Goal: Transaction & Acquisition: Obtain resource

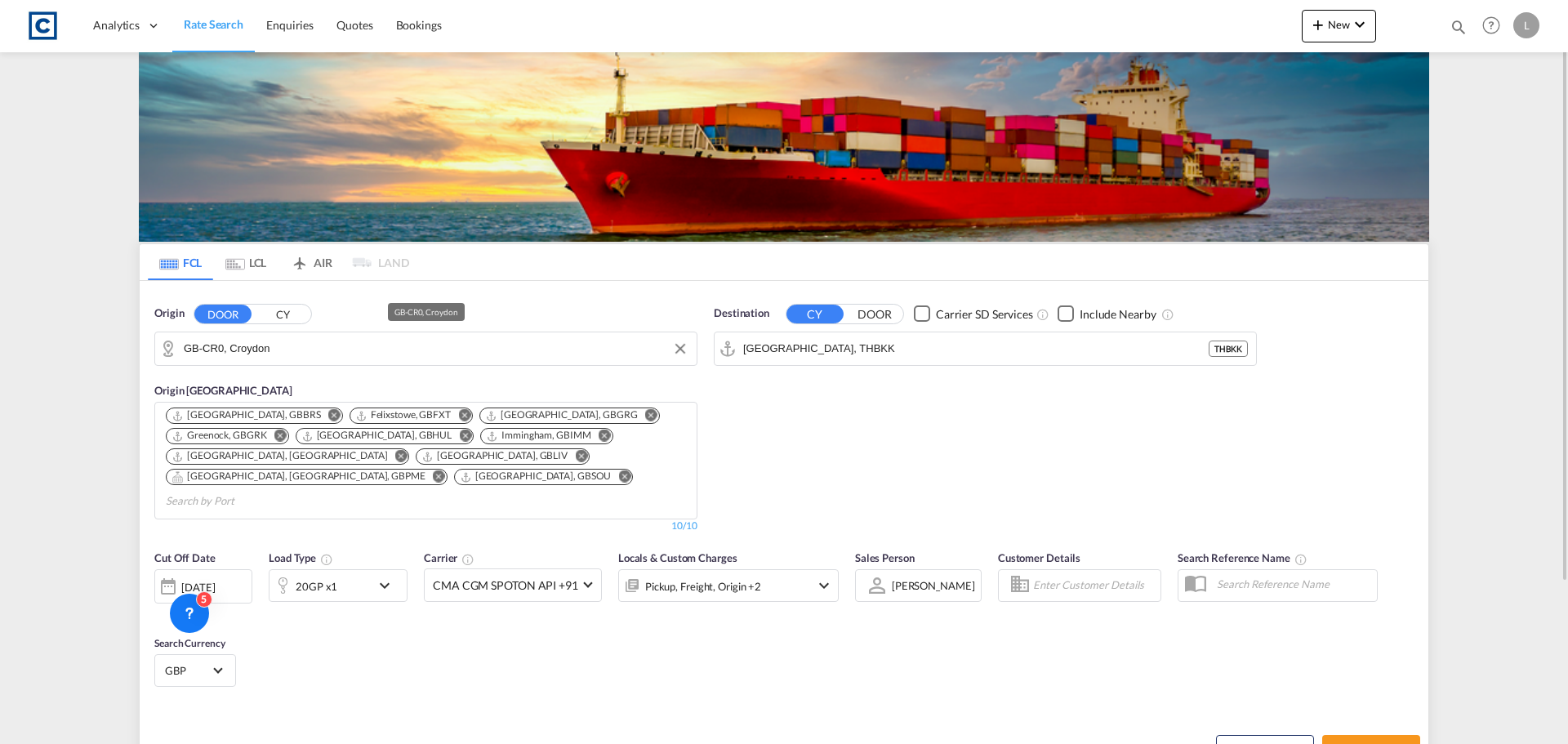
click at [249, 348] on input "GB-CR0, Croydon" at bounding box center [436, 348] width 505 height 24
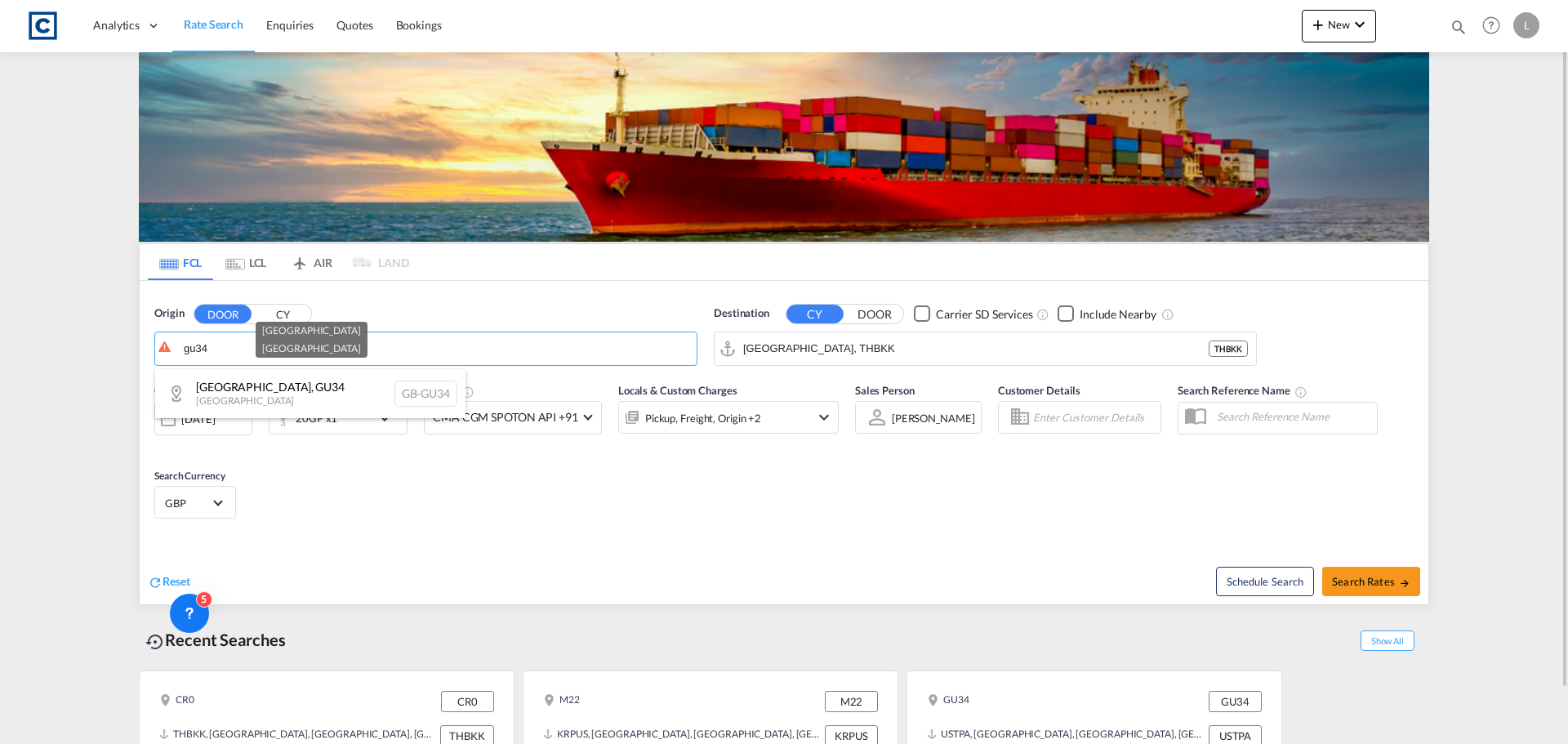
drag, startPoint x: 267, startPoint y: 391, endPoint x: 500, endPoint y: 364, distance: 234.6
click at [279, 391] on div "[GEOGRAPHIC_DATA] [GEOGRAPHIC_DATA]-GU34" at bounding box center [311, 394] width 311 height 49
type input "GB-GU34, [GEOGRAPHIC_DATA]"
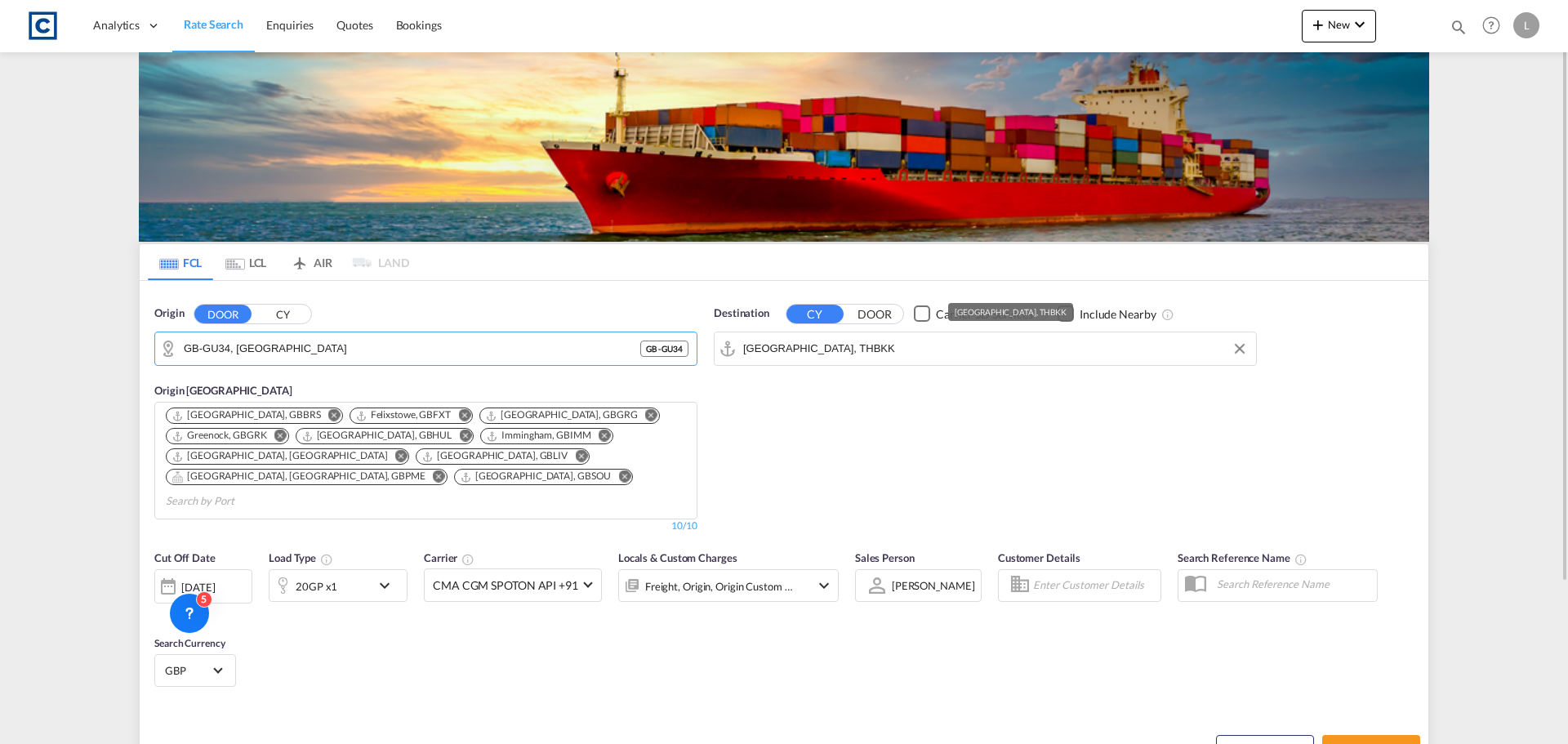
click at [869, 350] on input "[GEOGRAPHIC_DATA], THBKK" at bounding box center [995, 348] width 505 height 24
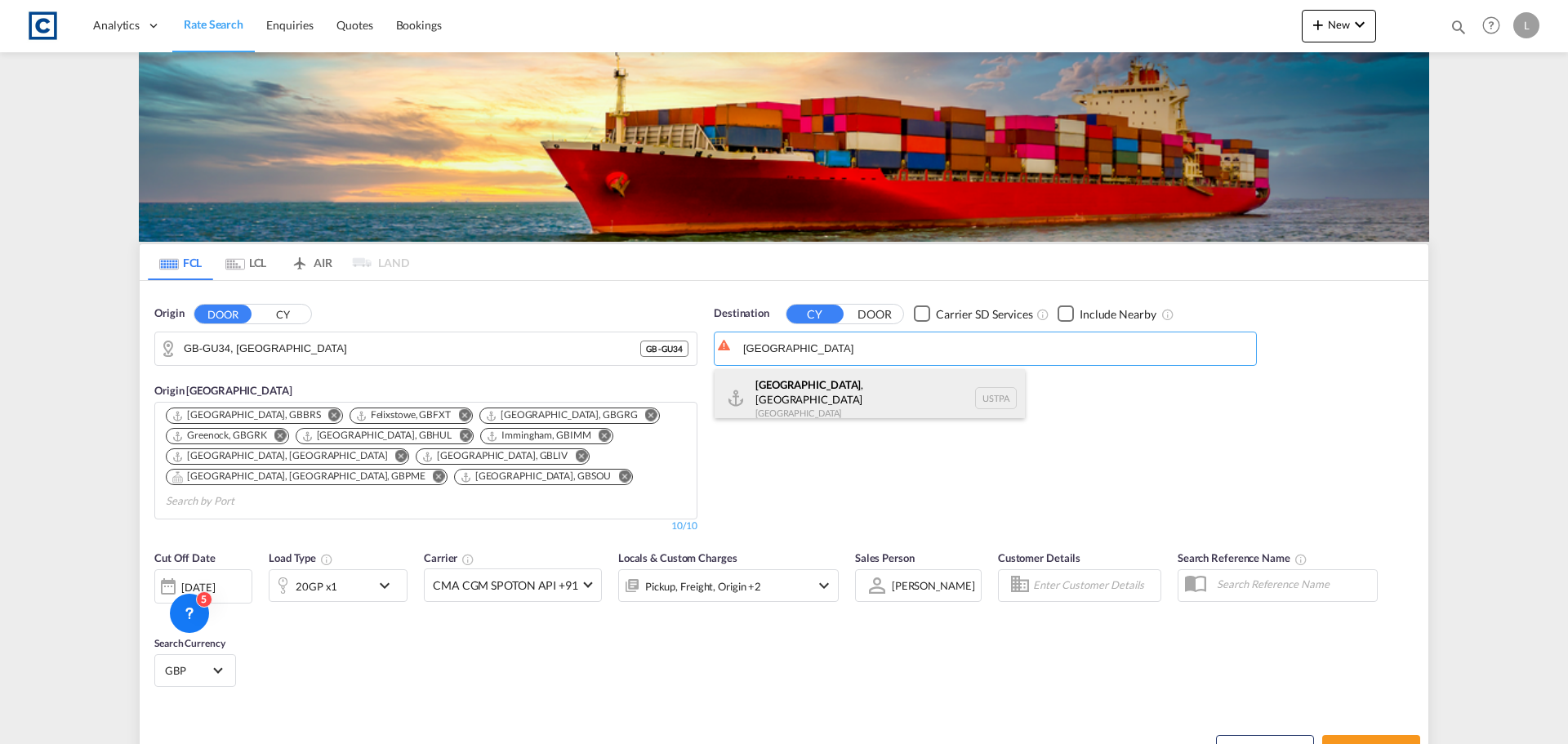
click at [854, 397] on div "[GEOGRAPHIC_DATA] , [GEOGRAPHIC_DATA] [GEOGRAPHIC_DATA] [GEOGRAPHIC_DATA]" at bounding box center [870, 398] width 311 height 58
type input "[GEOGRAPHIC_DATA], [GEOGRAPHIC_DATA], USTPA"
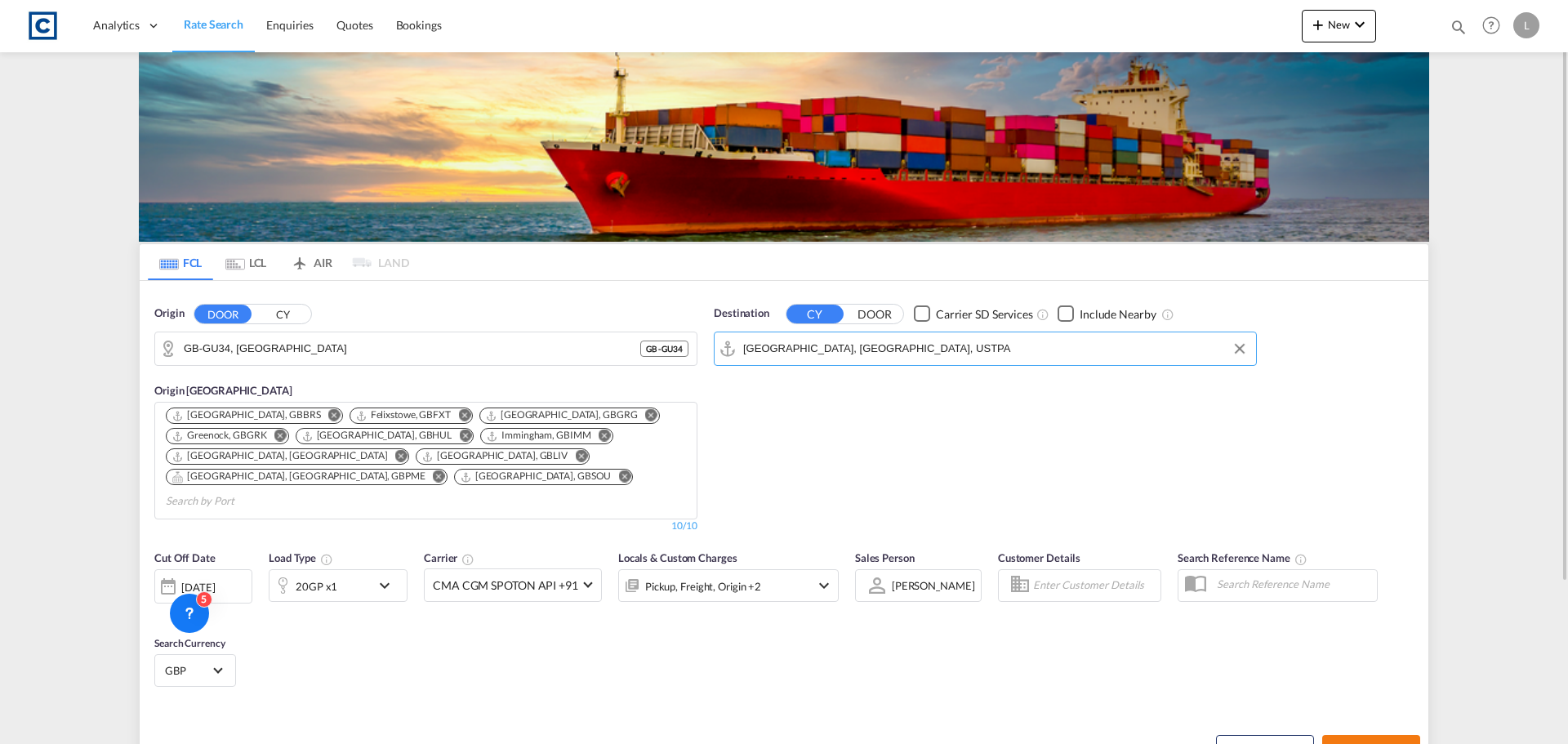
click at [1387, 743] on span "Search Rates" at bounding box center [1370, 750] width 78 height 13
type input "GU34 to USTPA / [DATE]"
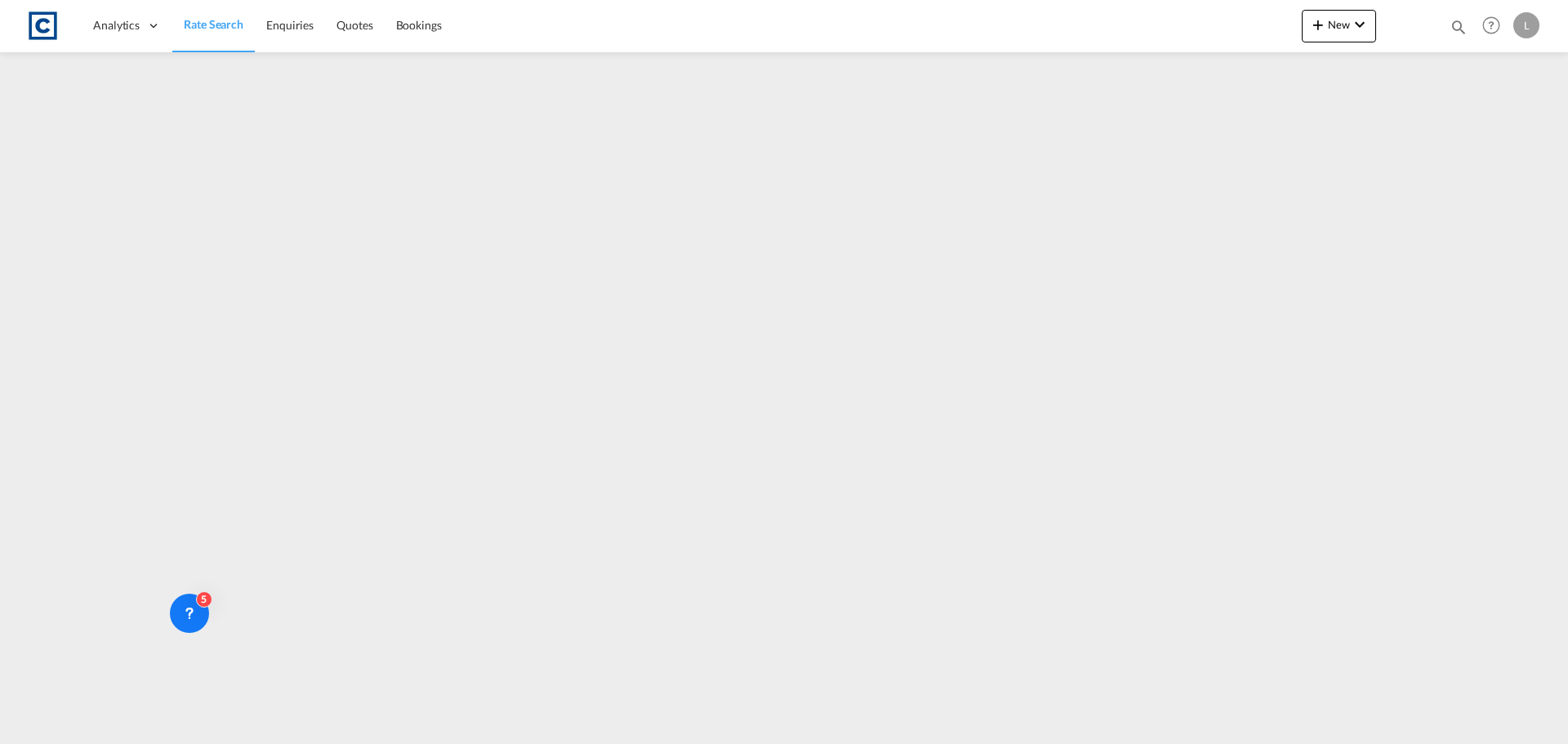
click at [222, 9] on link "Rate Search" at bounding box center [214, 25] width 83 height 53
click at [218, 17] on span "Rate Search" at bounding box center [213, 24] width 59 height 14
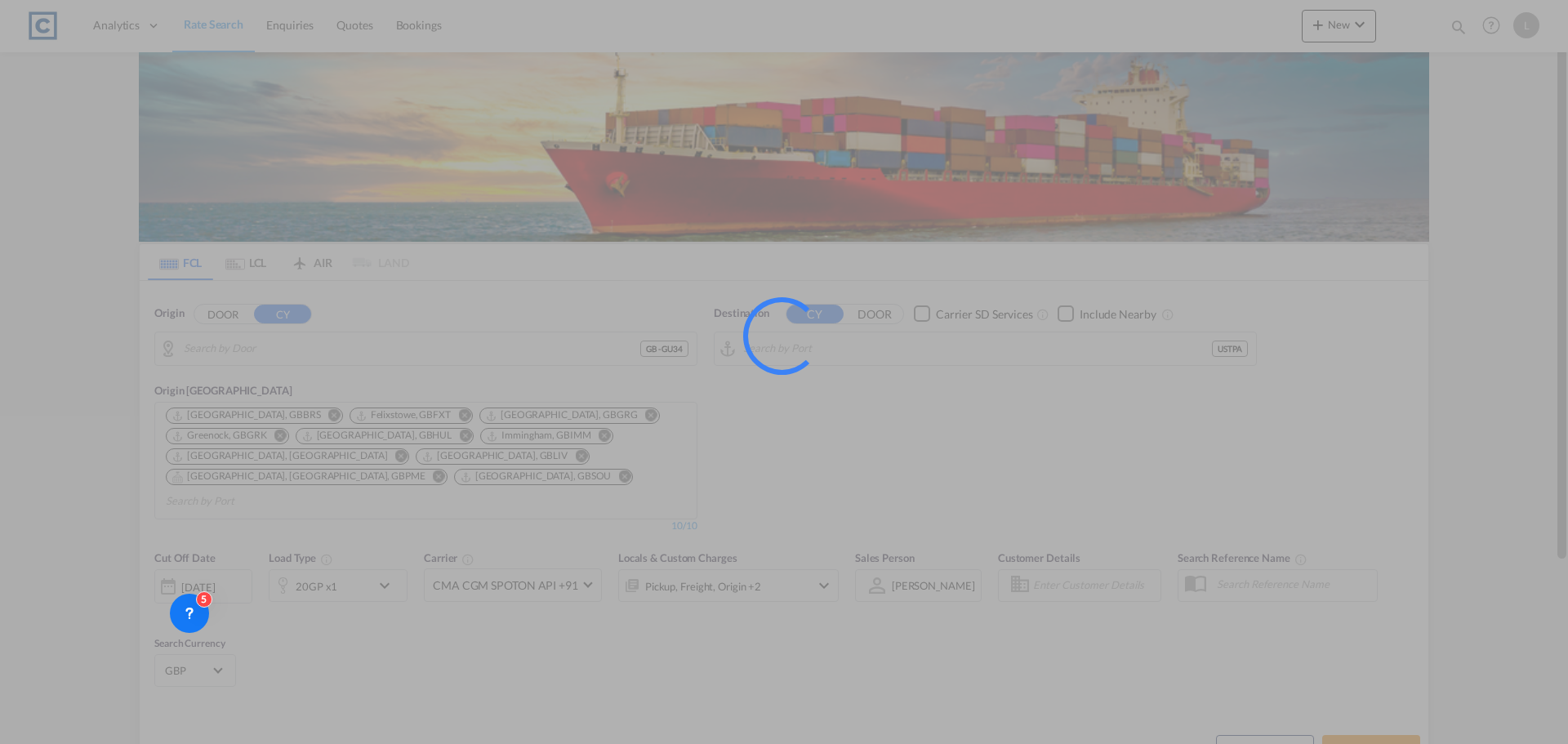
type input "GB-GU34, [GEOGRAPHIC_DATA]"
type input "[GEOGRAPHIC_DATA], [GEOGRAPHIC_DATA], USTPA"
